Goal: Task Accomplishment & Management: Manage account settings

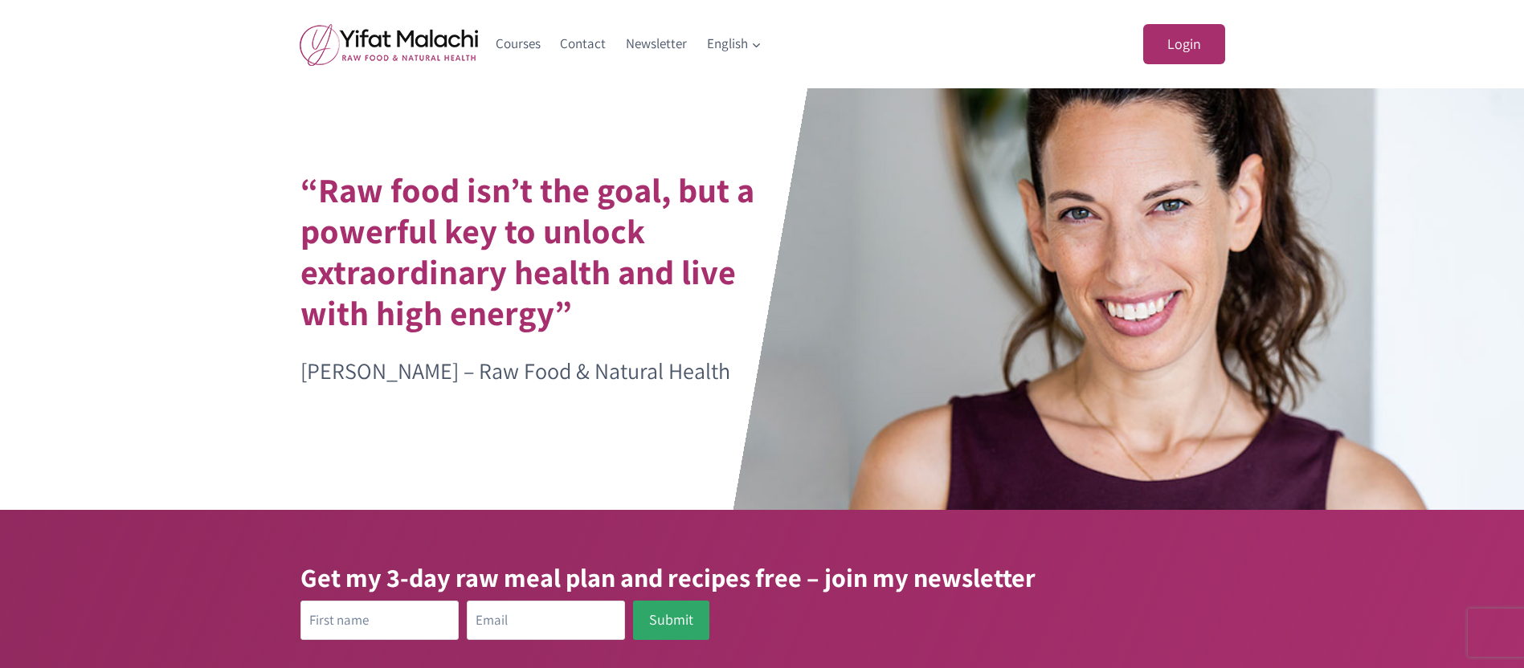
scroll to position [241, 0]
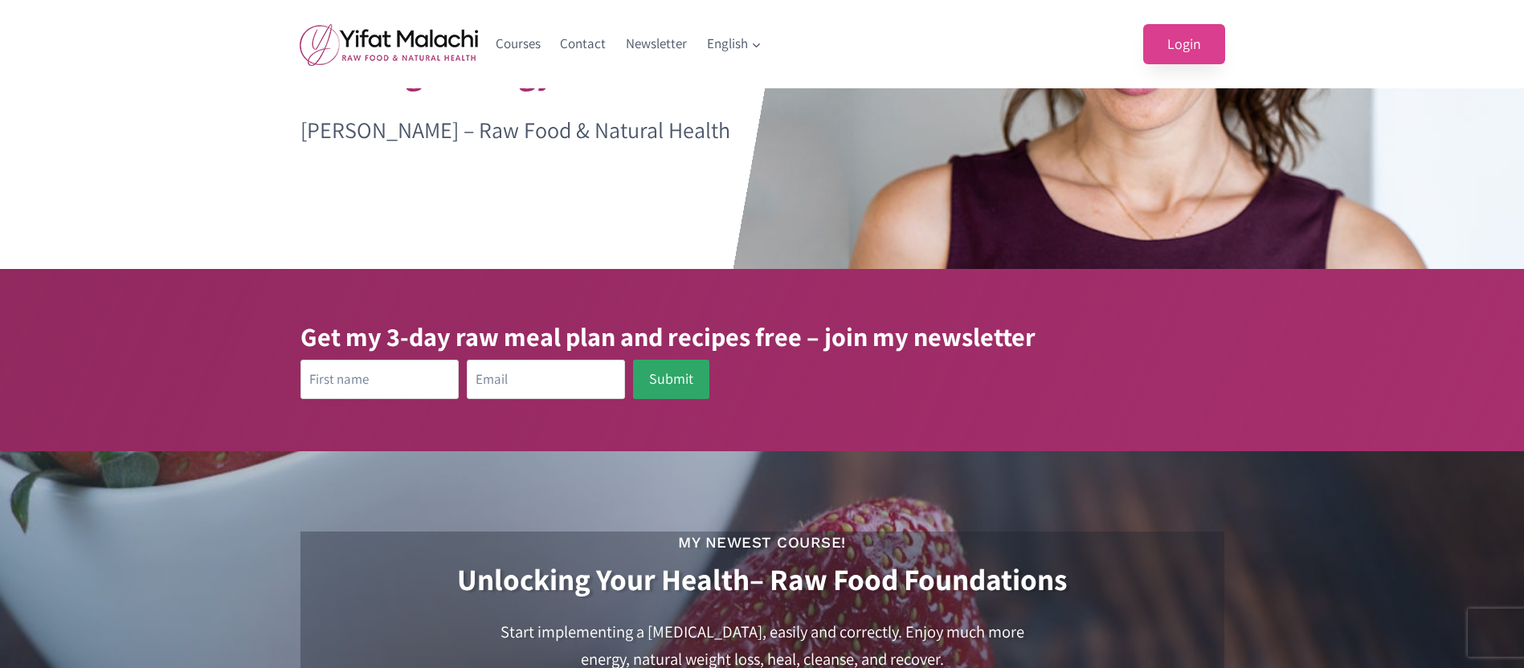
click at [1191, 39] on link "Login" at bounding box center [1184, 44] width 82 height 41
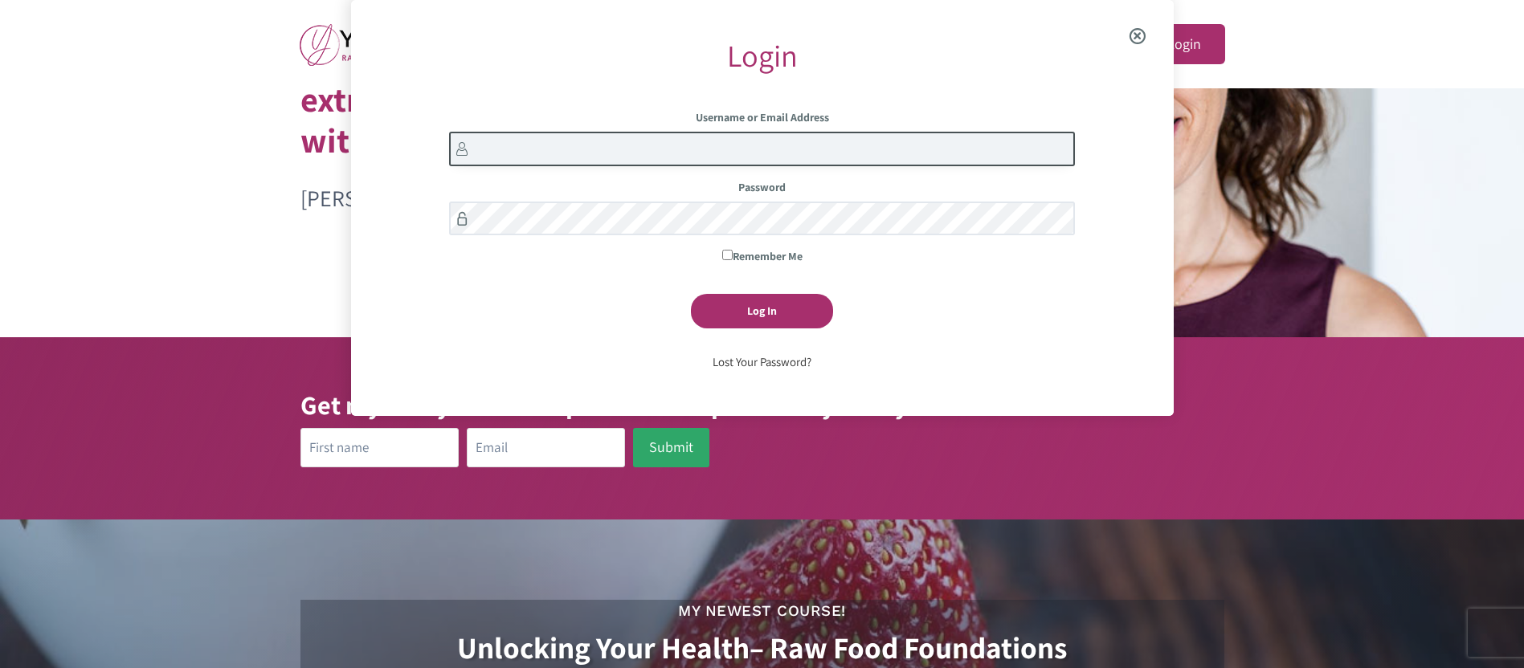
click at [653, 157] on input "Username or Email Address" at bounding box center [762, 149] width 626 height 35
type input "lydia.scoggins"
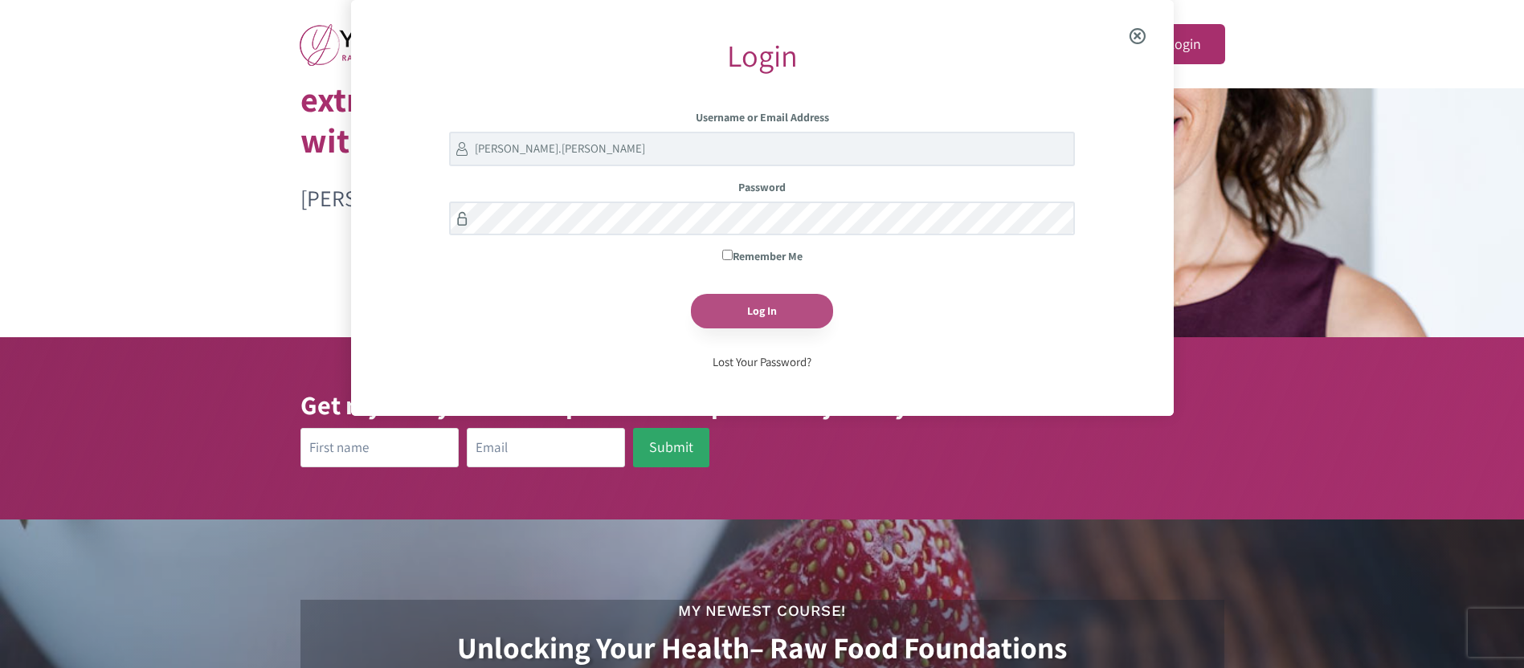
click at [749, 308] on input "Log In" at bounding box center [762, 311] width 142 height 35
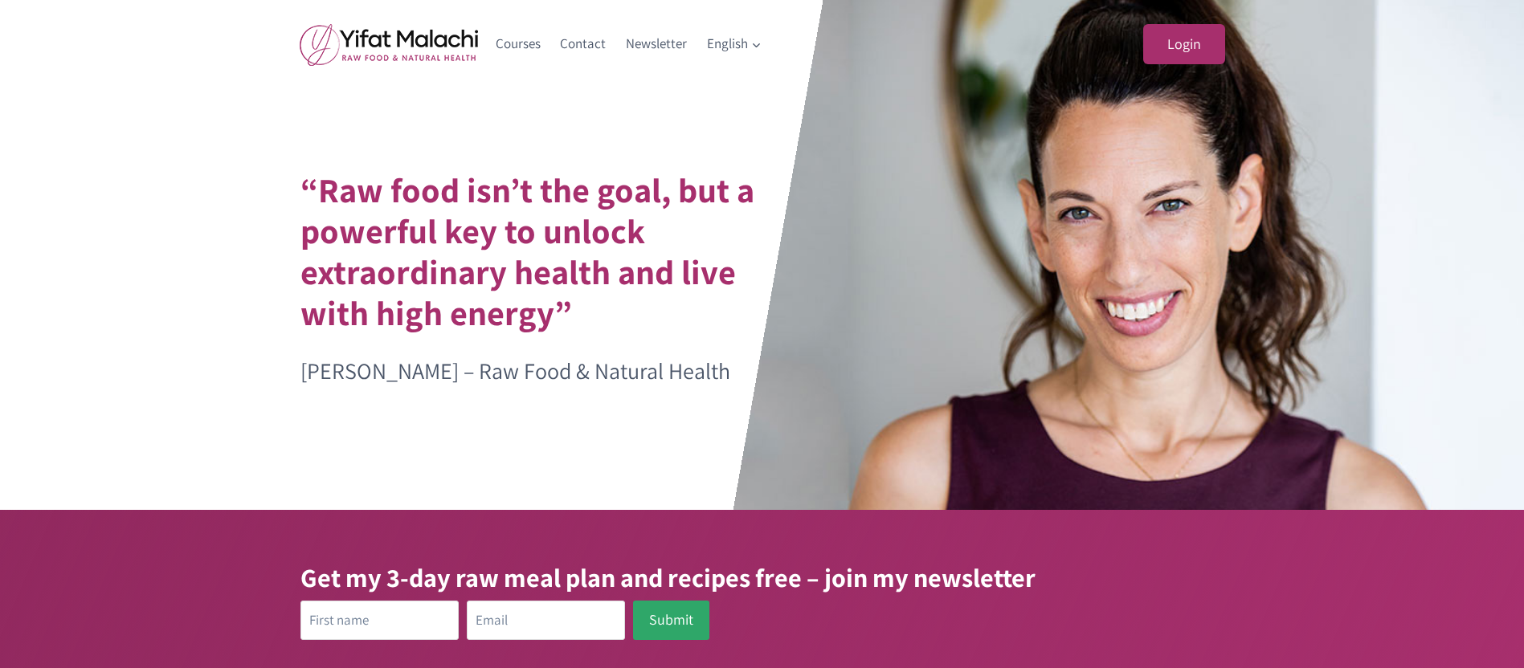
scroll to position [131, 0]
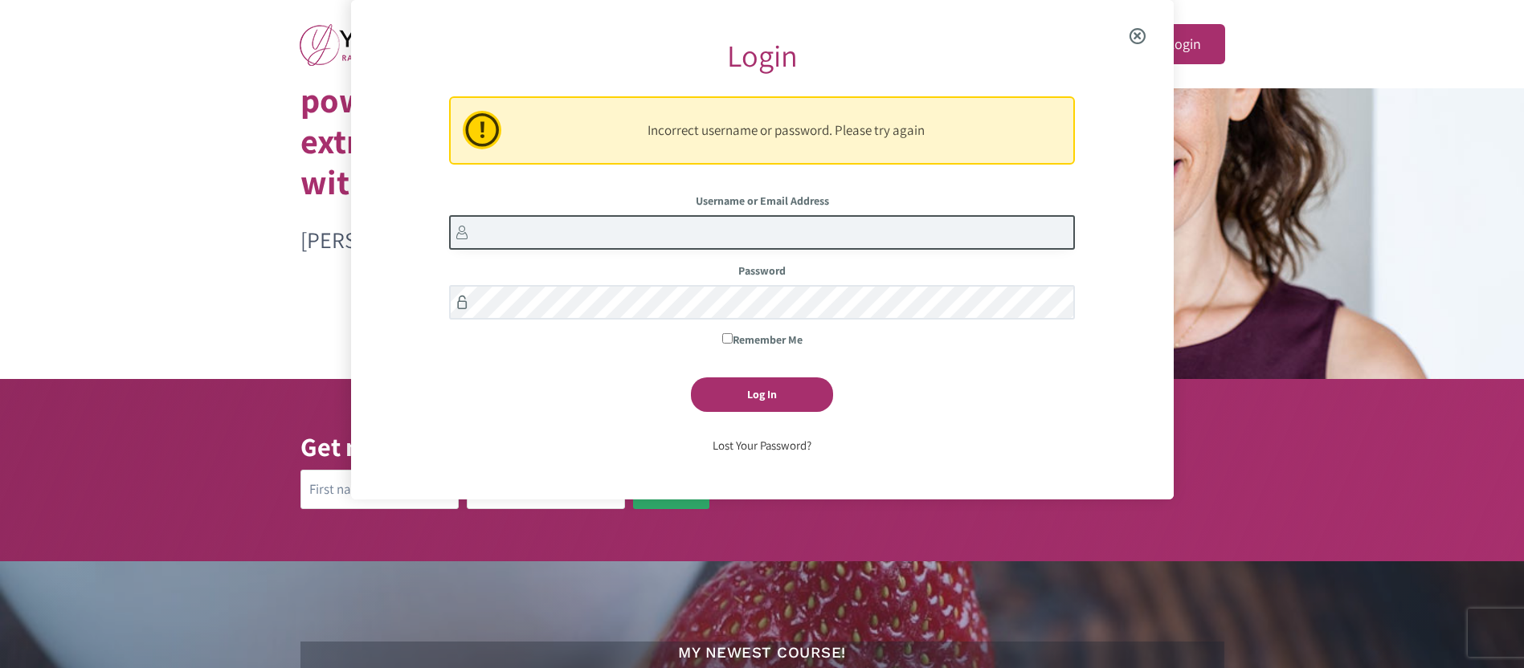
drag, startPoint x: 522, startPoint y: 234, endPoint x: 539, endPoint y: 243, distance: 19.0
click at [523, 234] on input "Username or Email Address" at bounding box center [762, 232] width 626 height 35
type input "[PERSON_NAME].[PERSON_NAME]"
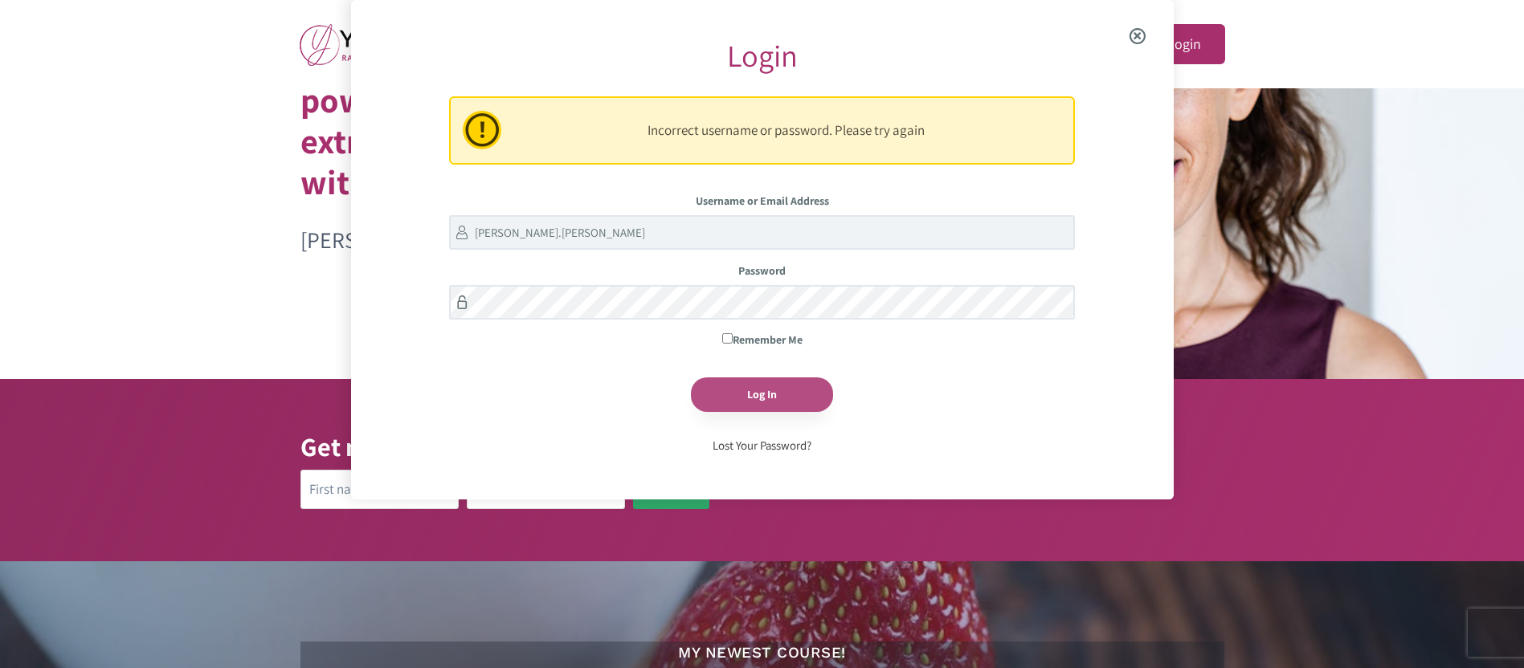
click at [748, 393] on input "Log In" at bounding box center [762, 395] width 142 height 35
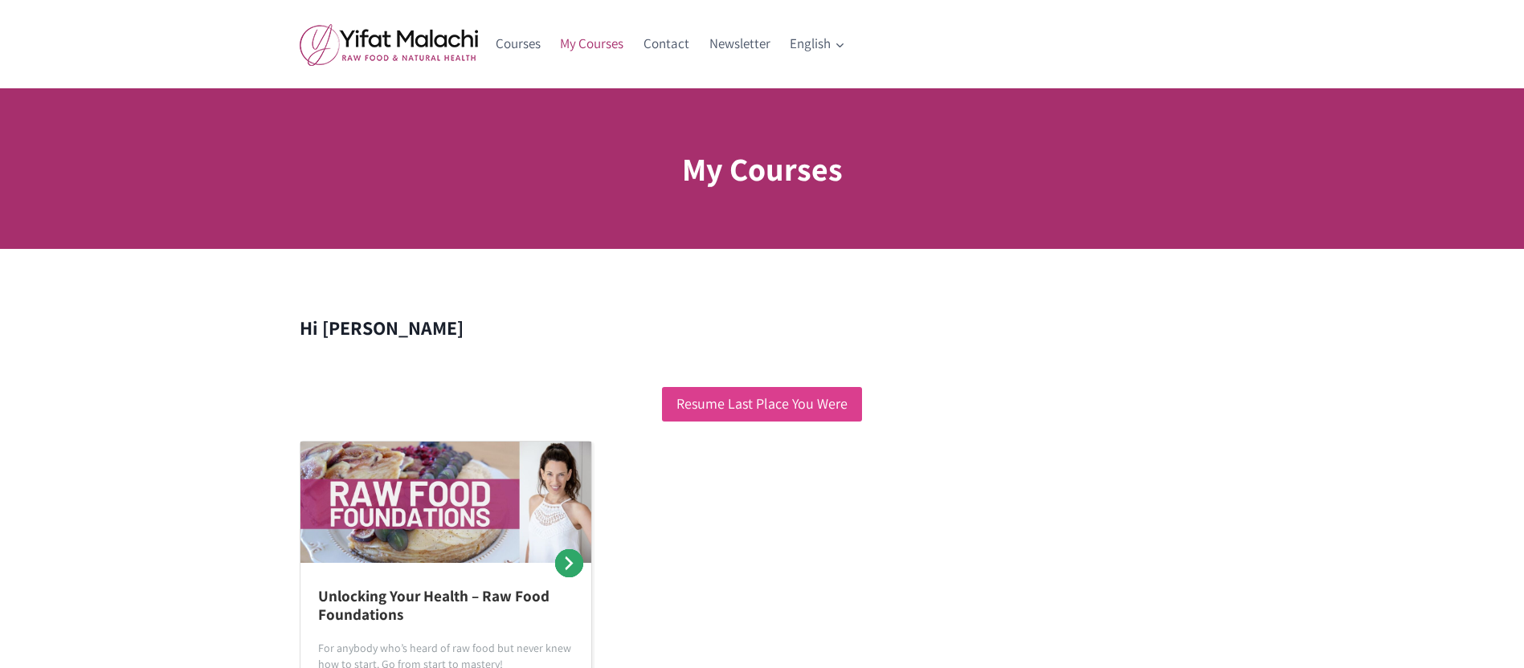
click at [807, 407] on link "Resume Last Place You Were" at bounding box center [762, 404] width 200 height 35
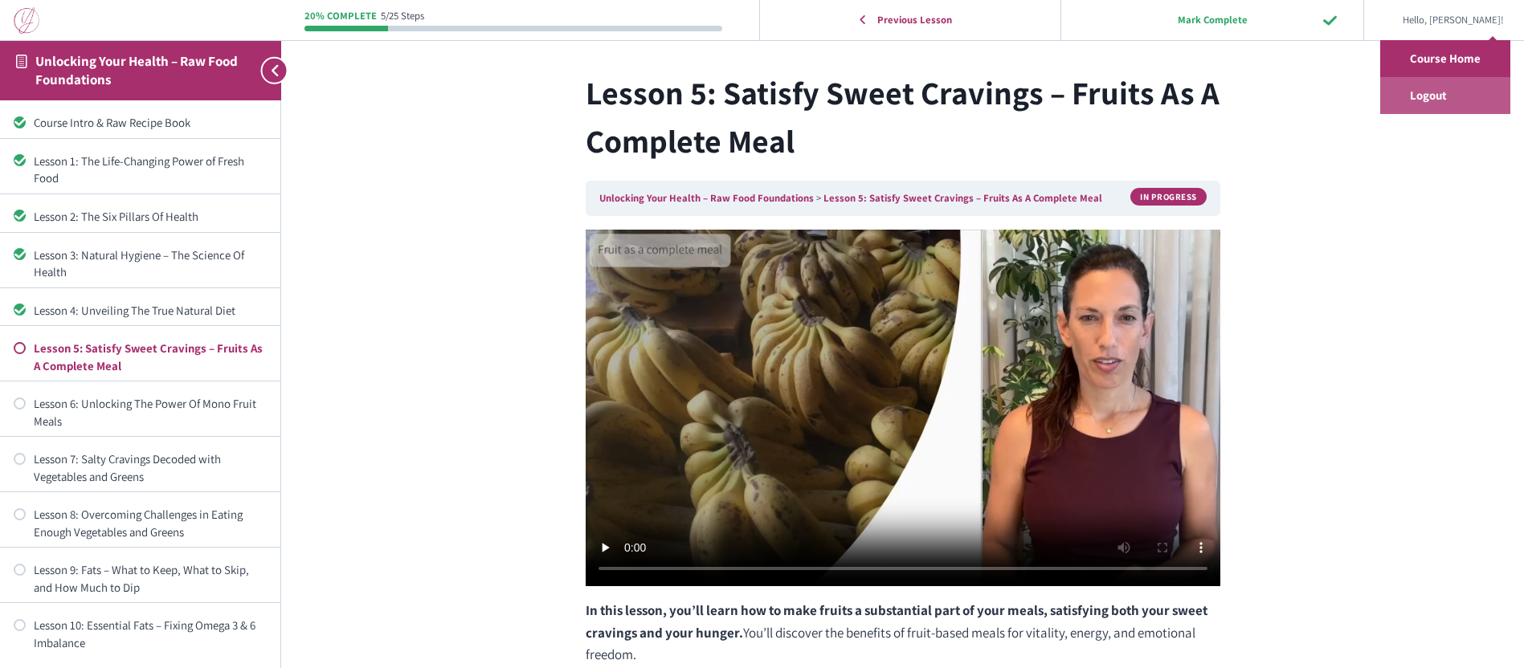
click at [1438, 92] on link "Logout" at bounding box center [1445, 95] width 130 height 37
